Goal: Transaction & Acquisition: Purchase product/service

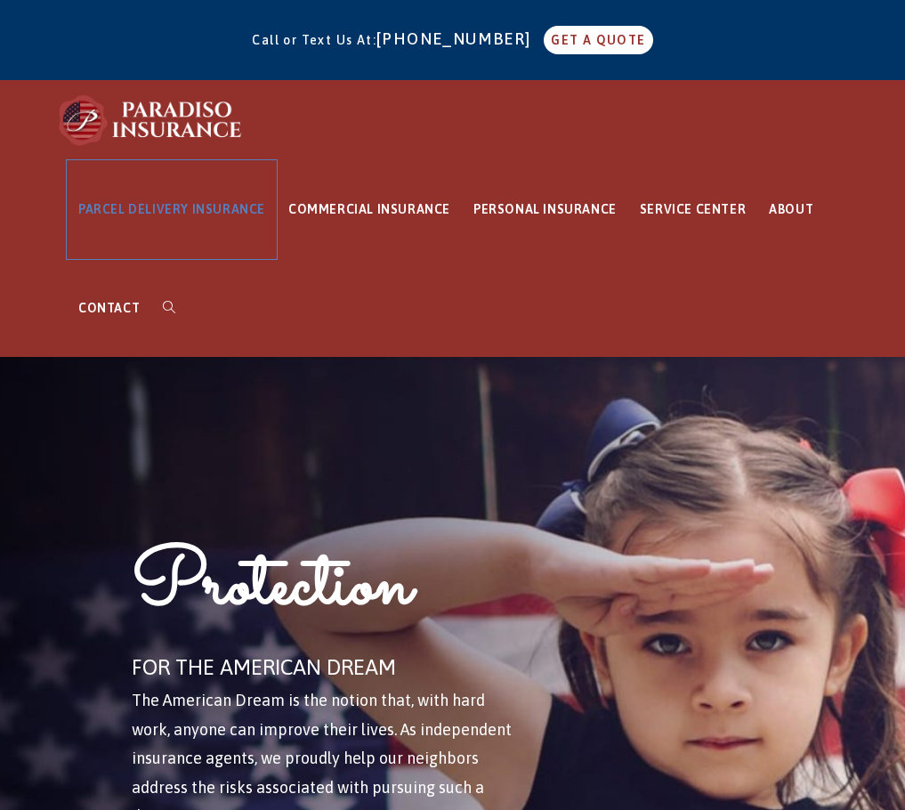
click at [167, 205] on span "PARCEL DELIVERY INSURANCE" at bounding box center [171, 209] width 187 height 14
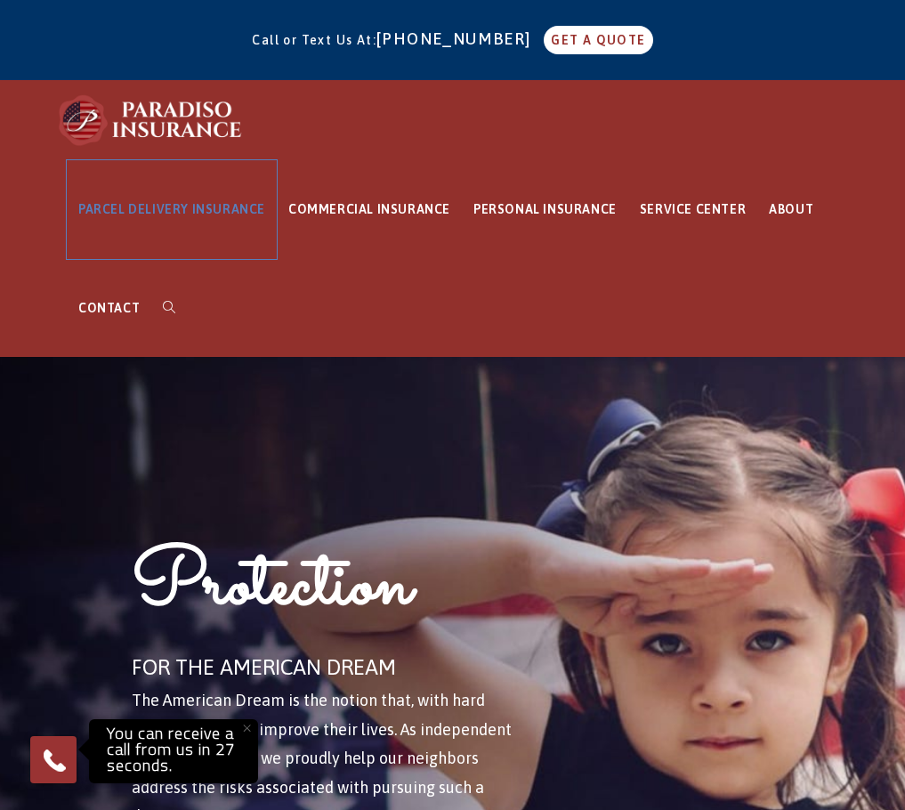
click at [198, 206] on span "PARCEL DELIVERY INSURANCE" at bounding box center [171, 209] width 187 height 14
drag, startPoint x: 345, startPoint y: 609, endPoint x: 315, endPoint y: 287, distance: 322.6
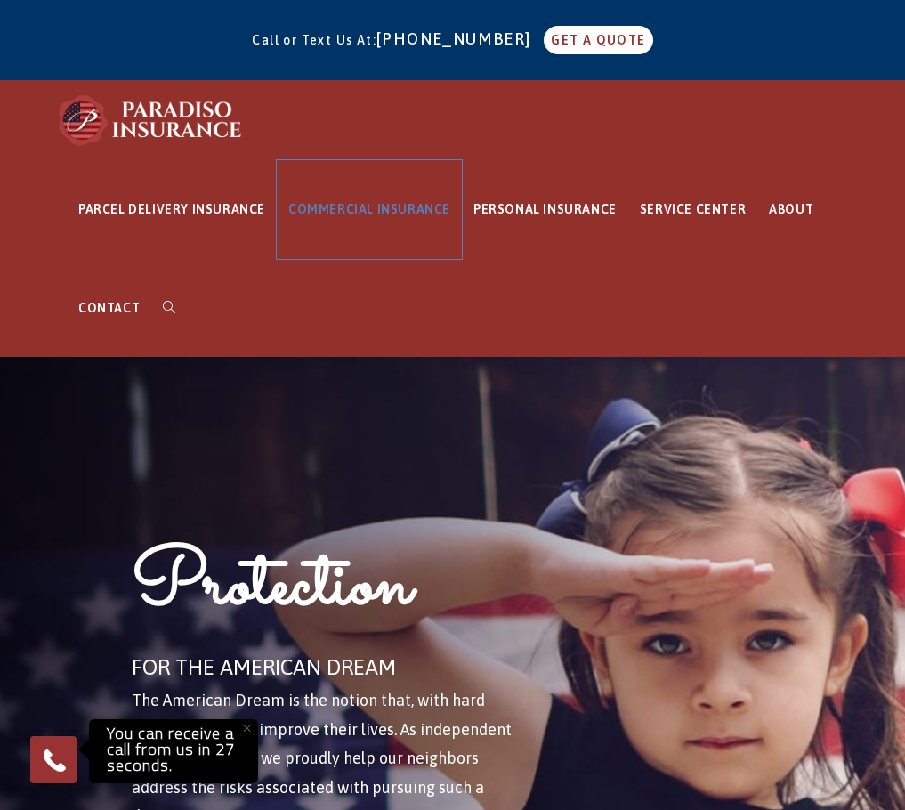
click at [359, 211] on span "COMMERCIAL INSURANCE" at bounding box center [369, 209] width 162 height 14
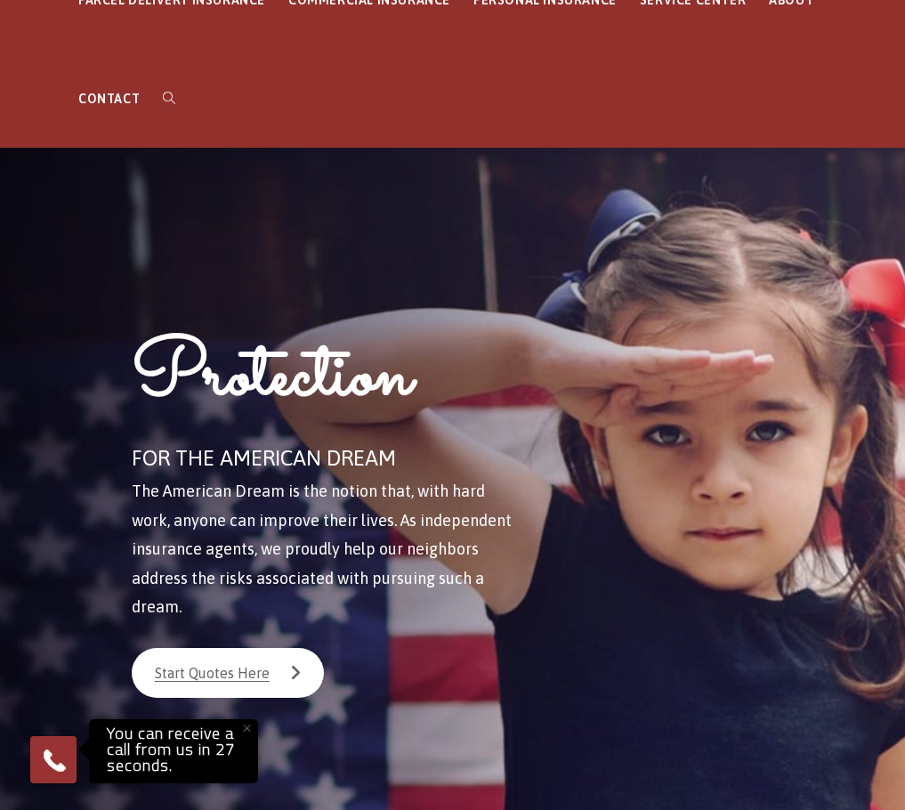
scroll to position [178, 0]
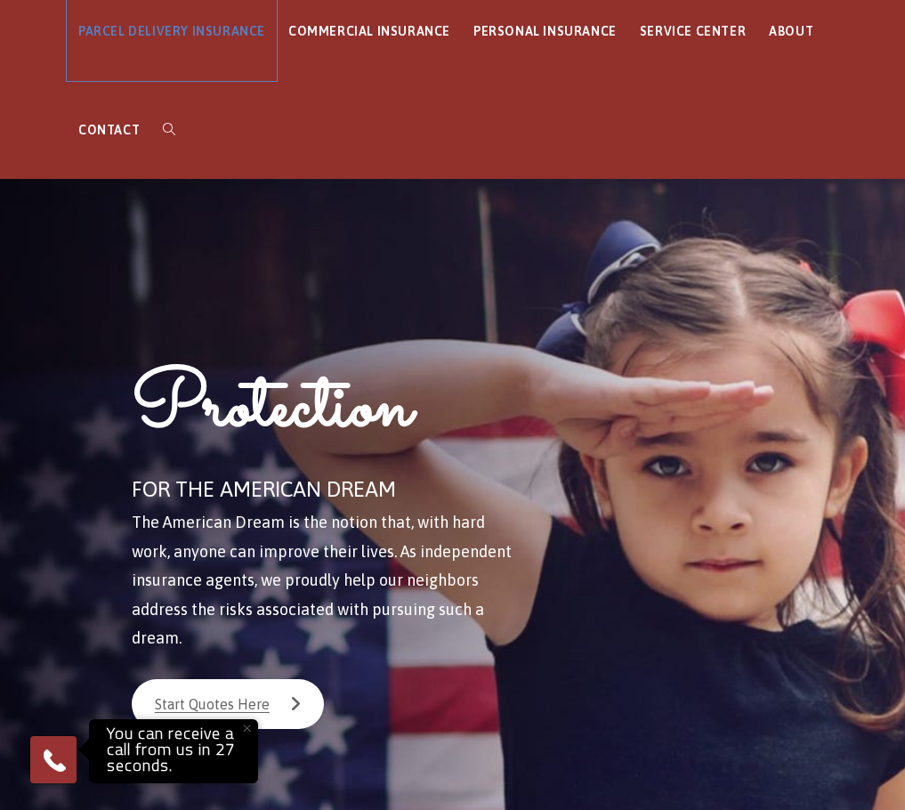
click at [180, 28] on span "PARCEL DELIVERY INSURANCE" at bounding box center [171, 31] width 187 height 14
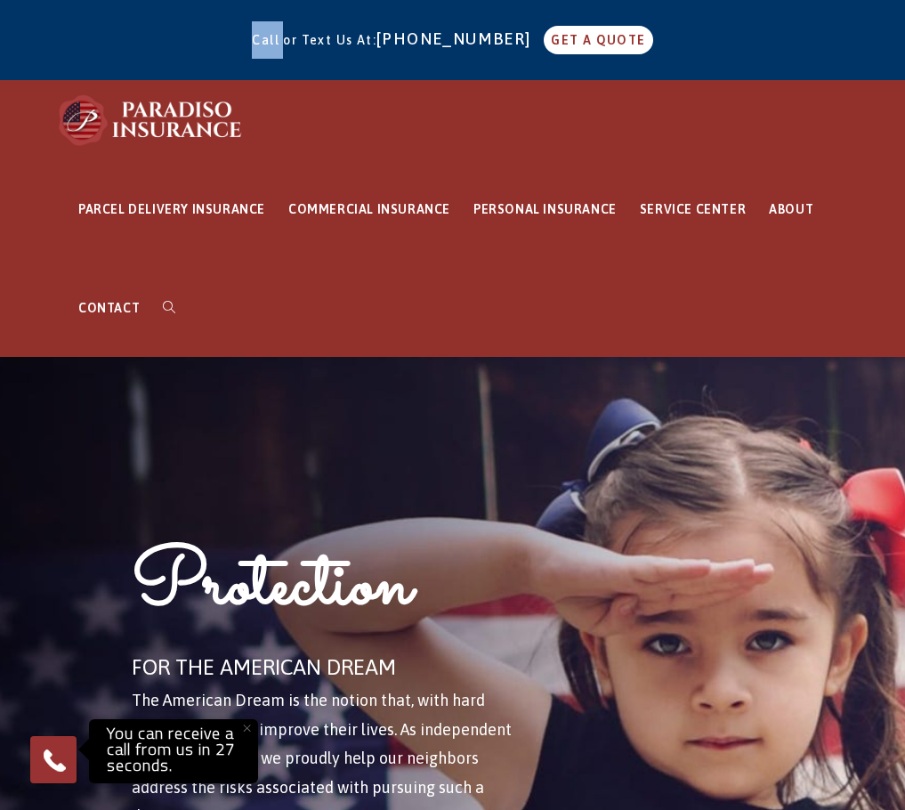
click at [180, 28] on div "Call or Text Us At: 860-684-5270 GET A QUOTE" at bounding box center [452, 40] width 905 height 66
click at [186, 192] on link "PARCEL DELIVERY INSURANCE" at bounding box center [172, 209] width 210 height 99
click at [186, 193] on link "PARCEL DELIVERY INSURANCE" at bounding box center [172, 209] width 210 height 99
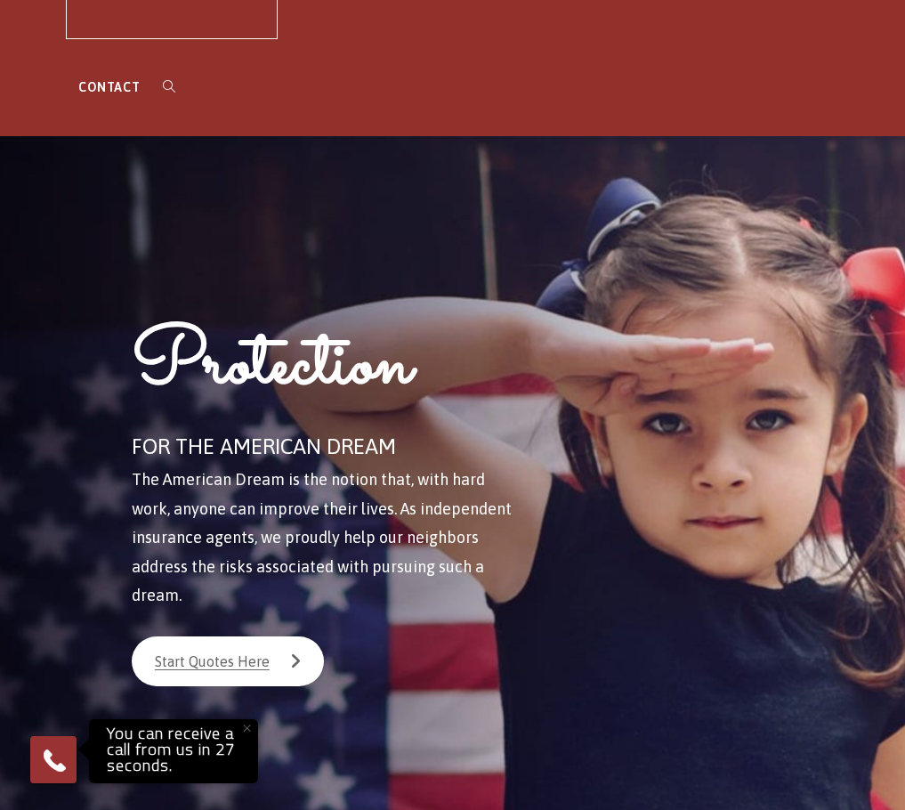
scroll to position [445, 0]
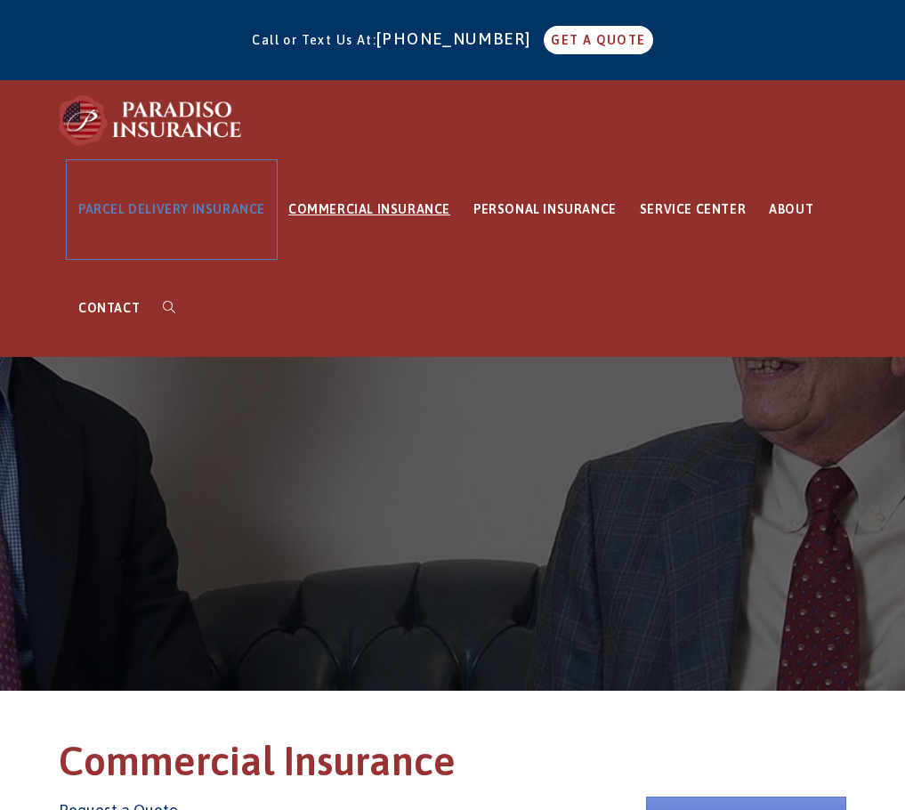
click at [180, 216] on link "PARCEL DELIVERY INSURANCE" at bounding box center [172, 209] width 210 height 99
click at [195, 212] on span "PARCEL DELIVERY INSURANCE" at bounding box center [171, 209] width 187 height 14
